Goal: Task Accomplishment & Management: Manage account settings

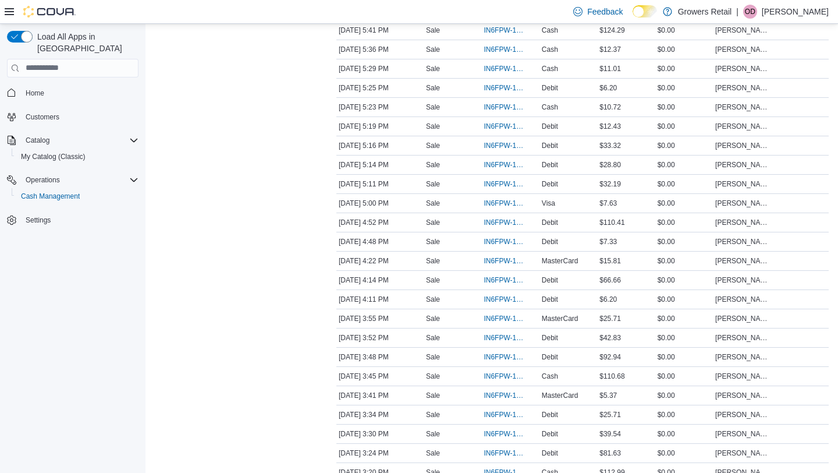
scroll to position [844, 0]
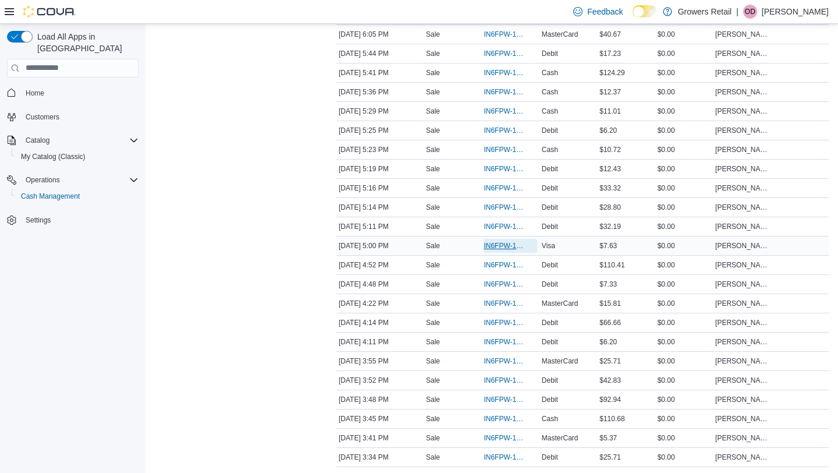
click at [496, 250] on span "IN6FPW-1995882" at bounding box center [504, 245] width 41 height 9
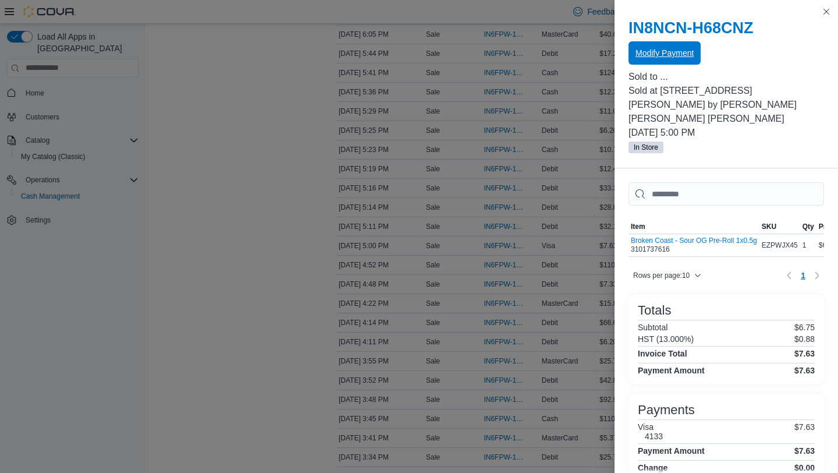
click at [644, 48] on span "Modify Payment" at bounding box center [664, 53] width 58 height 12
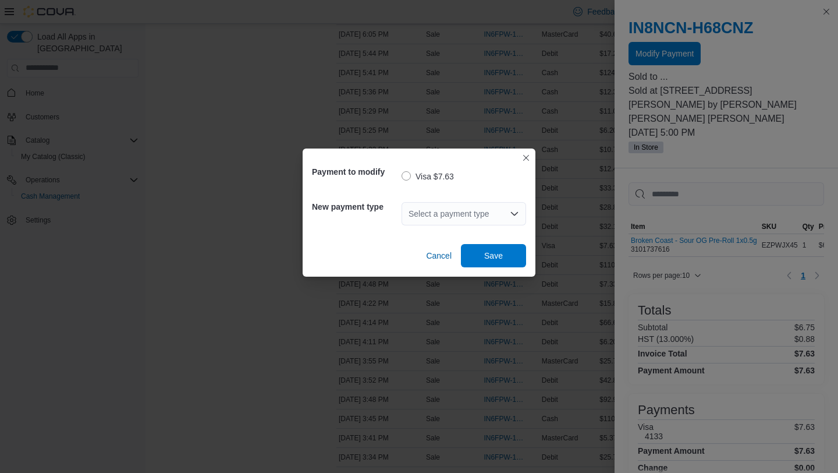
click at [492, 214] on div "Select a payment type" at bounding box center [464, 213] width 125 height 23
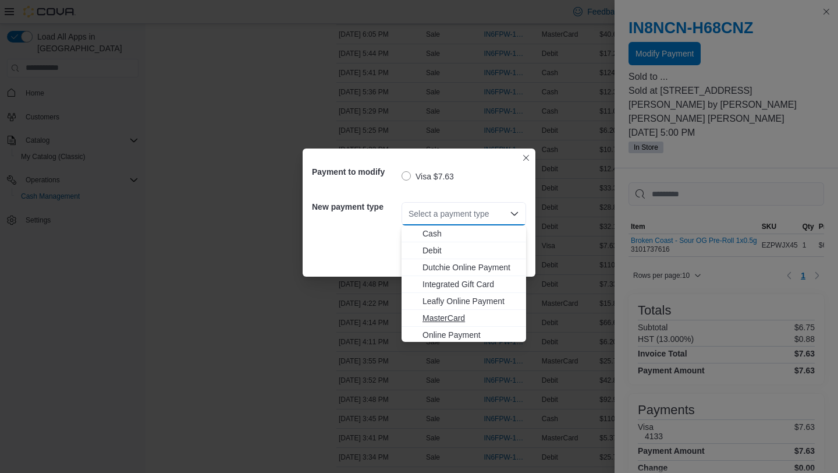
click at [447, 318] on span "MasterCard" at bounding box center [470, 318] width 97 height 12
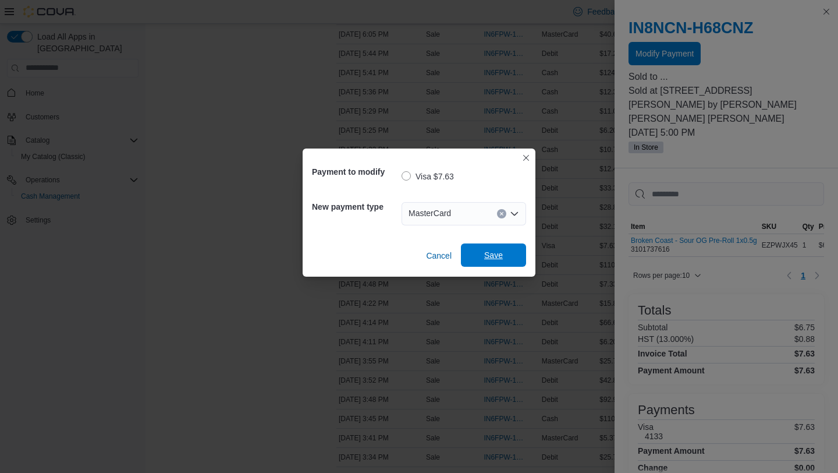
click at [485, 248] on span "Save" at bounding box center [493, 254] width 51 height 23
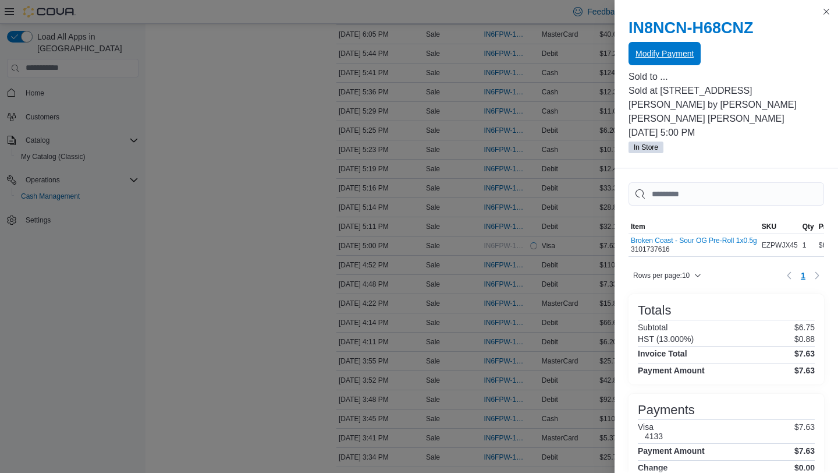
scroll to position [0, 0]
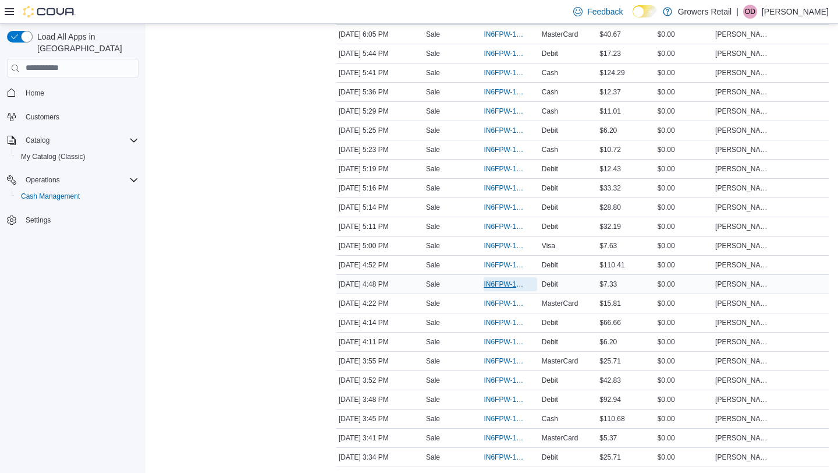
click at [495, 289] on span "IN6FPW-1995863" at bounding box center [504, 283] width 41 height 9
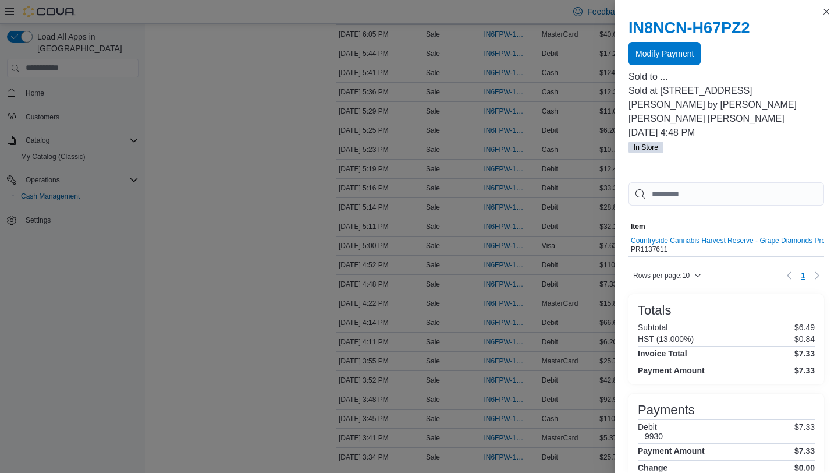
click at [676, 66] on div at bounding box center [726, 67] width 196 height 5
click at [669, 57] on span "Modify Payment" at bounding box center [664, 53] width 58 height 12
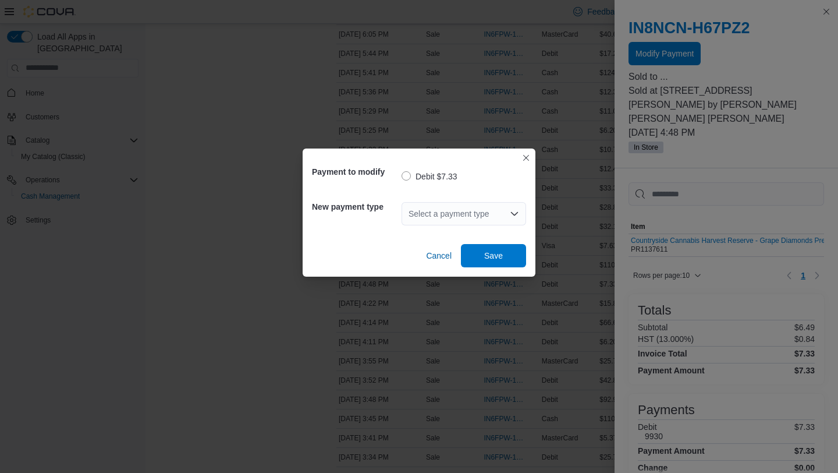
click at [481, 219] on div "Select a payment type" at bounding box center [464, 213] width 125 height 23
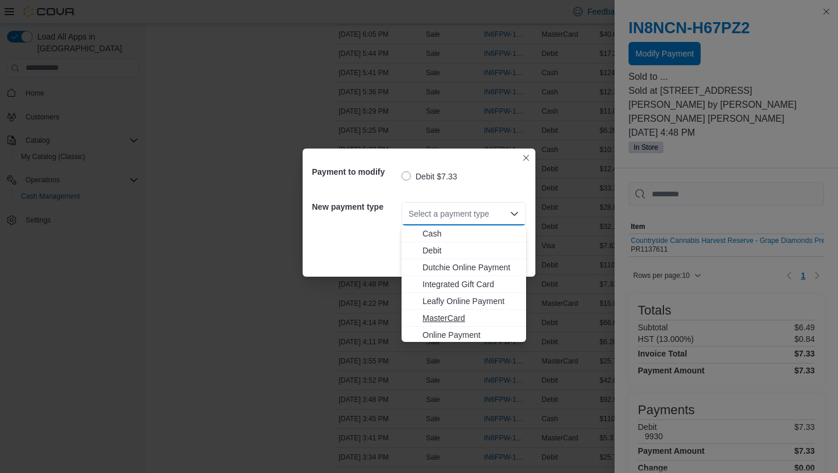
click at [429, 317] on span "MasterCard" at bounding box center [470, 318] width 97 height 12
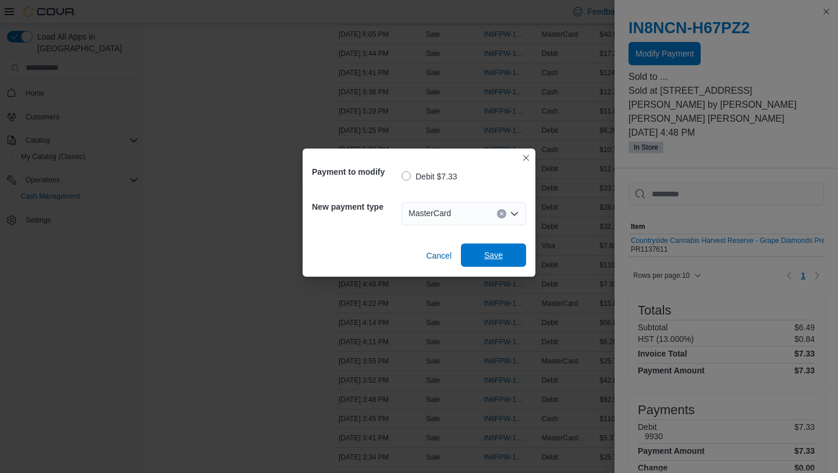
click at [488, 254] on span "Save" at bounding box center [493, 255] width 19 height 12
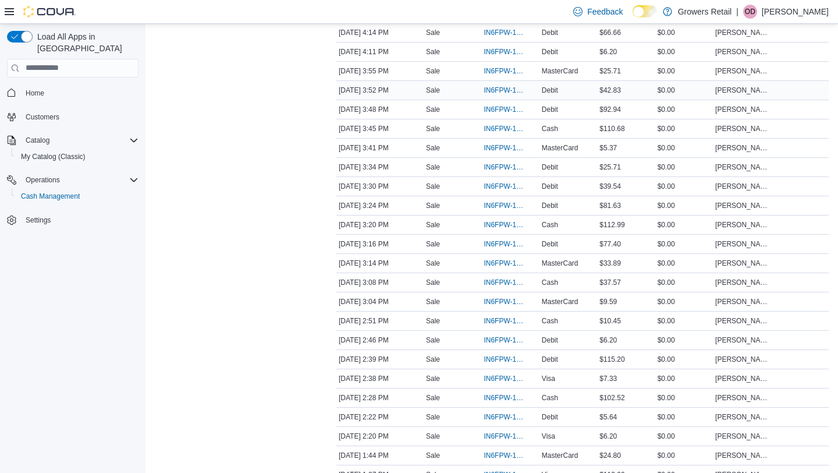
scroll to position [1134, 0]
click at [507, 115] on span "IN6FPW-1995783" at bounding box center [504, 109] width 41 height 9
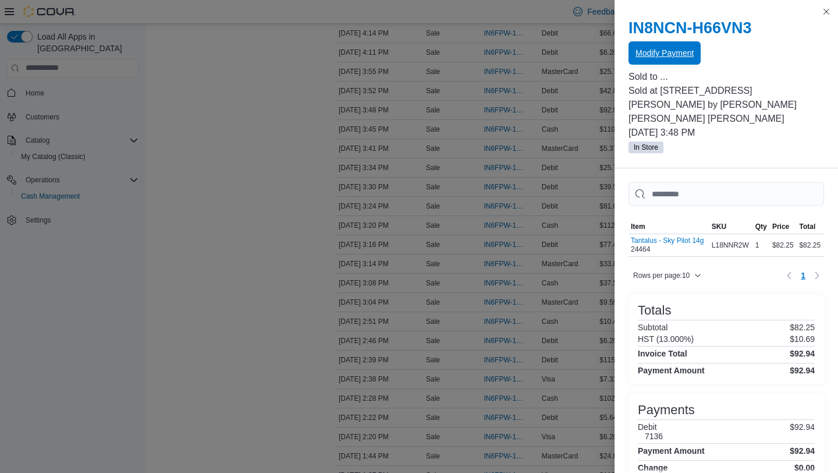
click at [658, 54] on span "Modify Payment" at bounding box center [664, 53] width 58 height 12
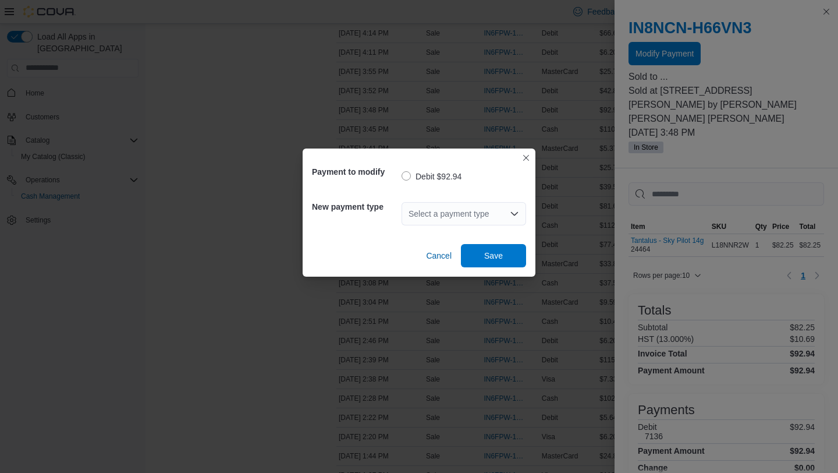
click at [460, 215] on div "Select a payment type" at bounding box center [464, 213] width 125 height 23
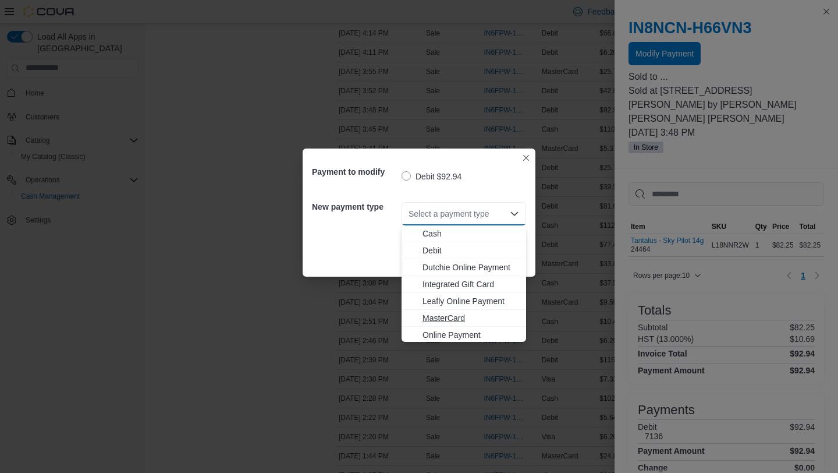
click at [445, 317] on span "MasterCard" at bounding box center [470, 318] width 97 height 12
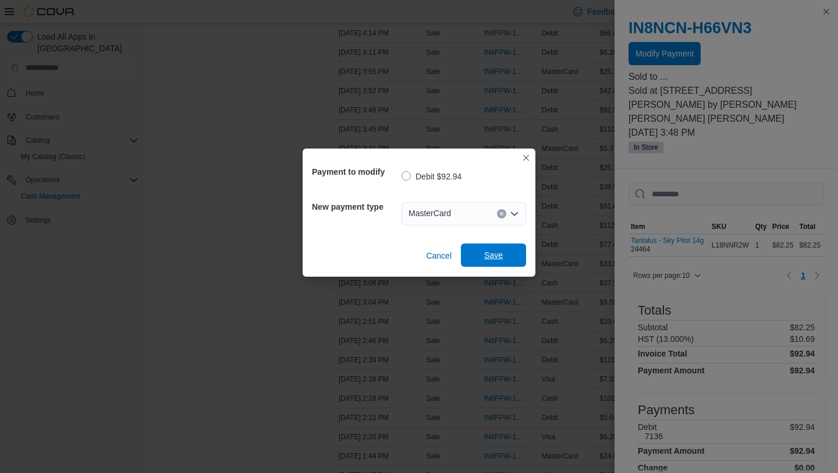
click at [505, 259] on span "Save" at bounding box center [493, 254] width 51 height 23
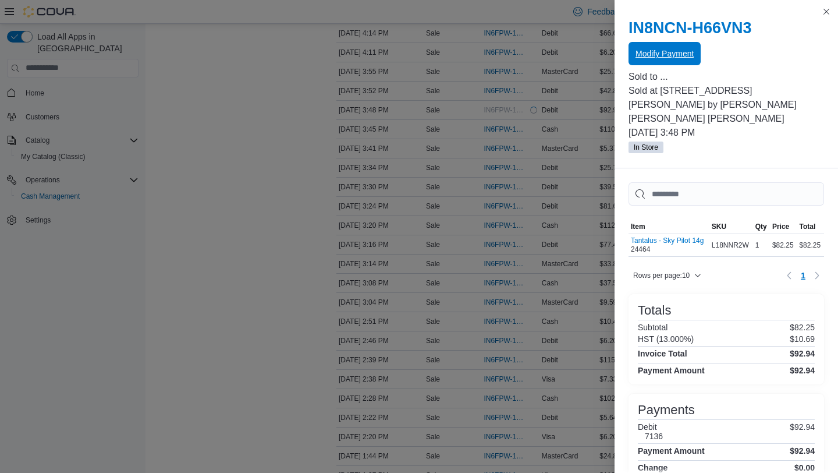
scroll to position [0, 0]
